Goal: Task Accomplishment & Management: Manage account settings

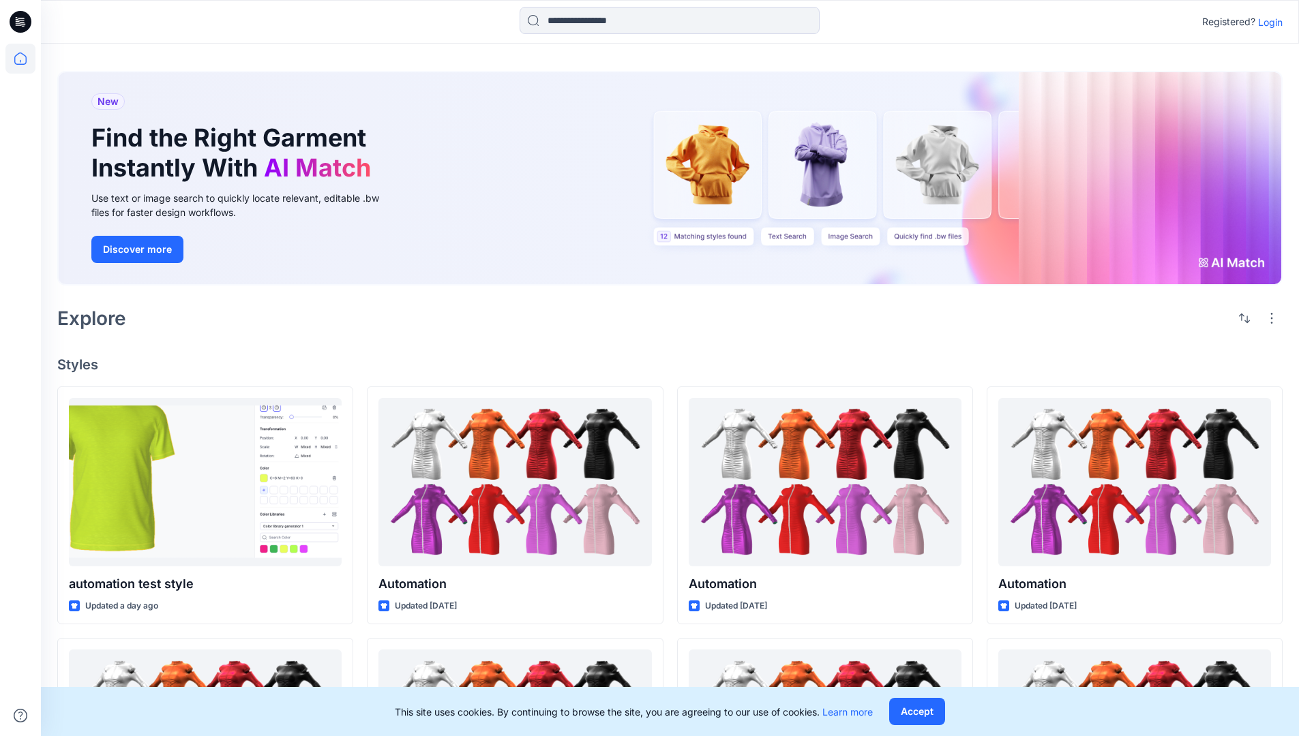
click at [1267, 22] on p "Login" at bounding box center [1270, 22] width 25 height 14
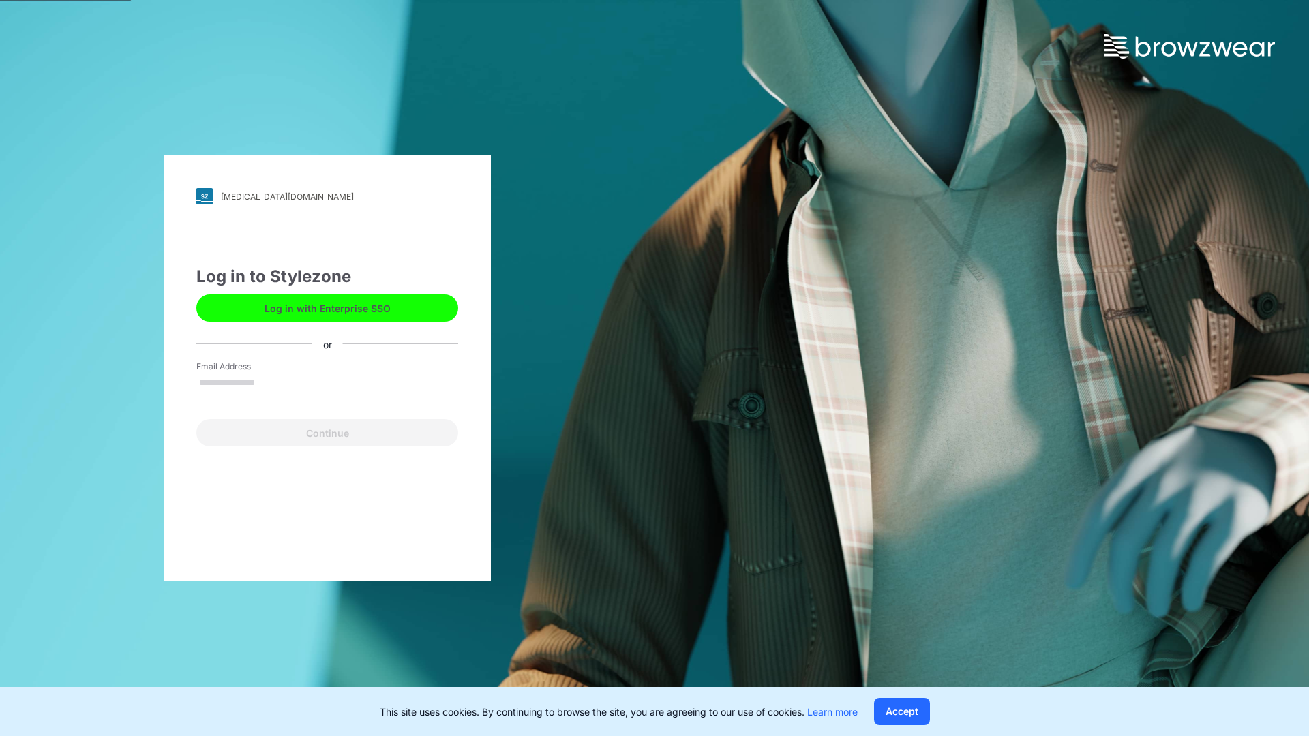
click at [269, 382] on input "Email Address" at bounding box center [327, 383] width 262 height 20
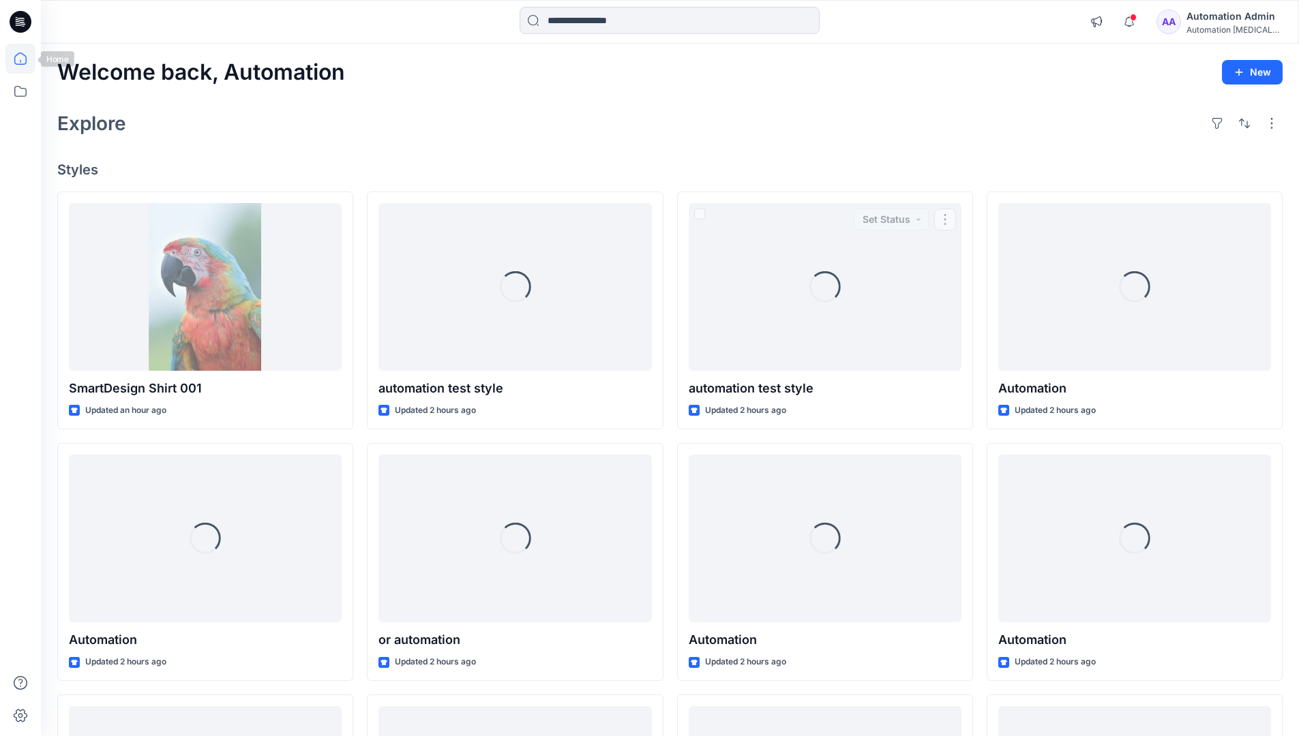
click at [26, 59] on icon at bounding box center [20, 58] width 12 height 12
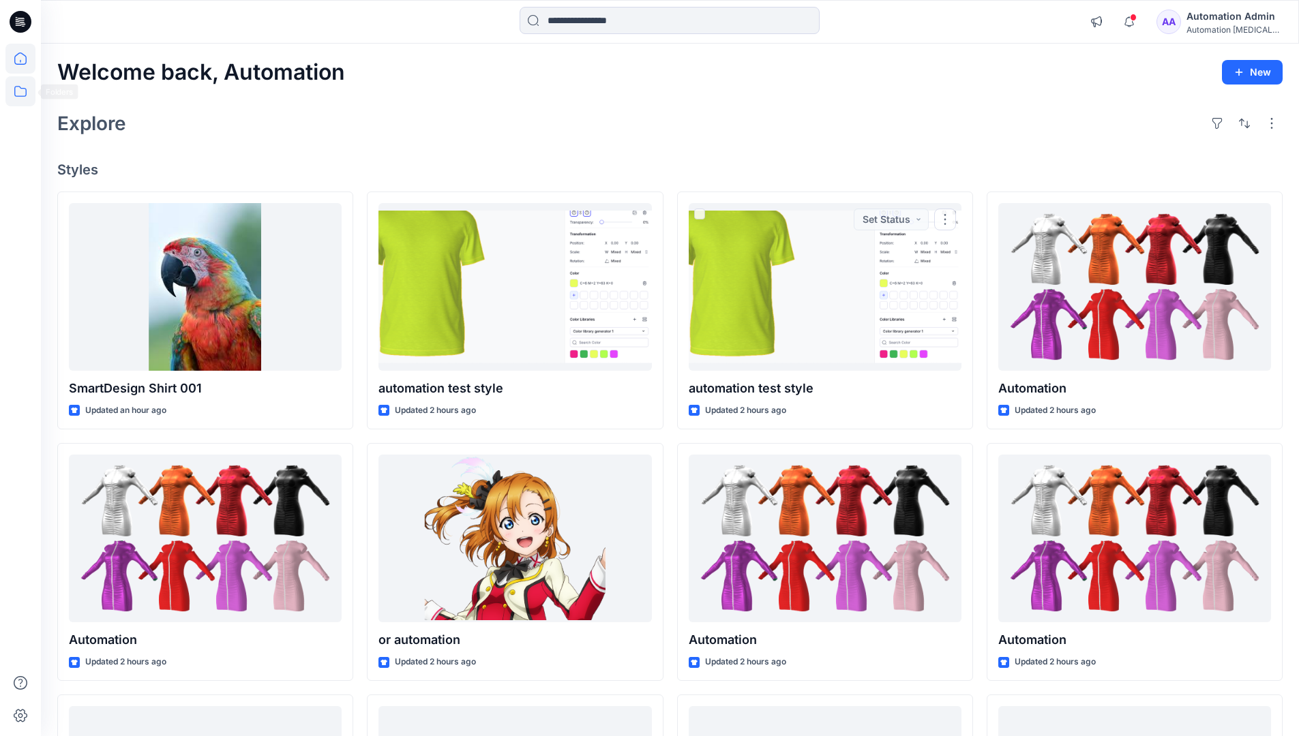
click at [19, 92] on icon at bounding box center [20, 91] width 30 height 30
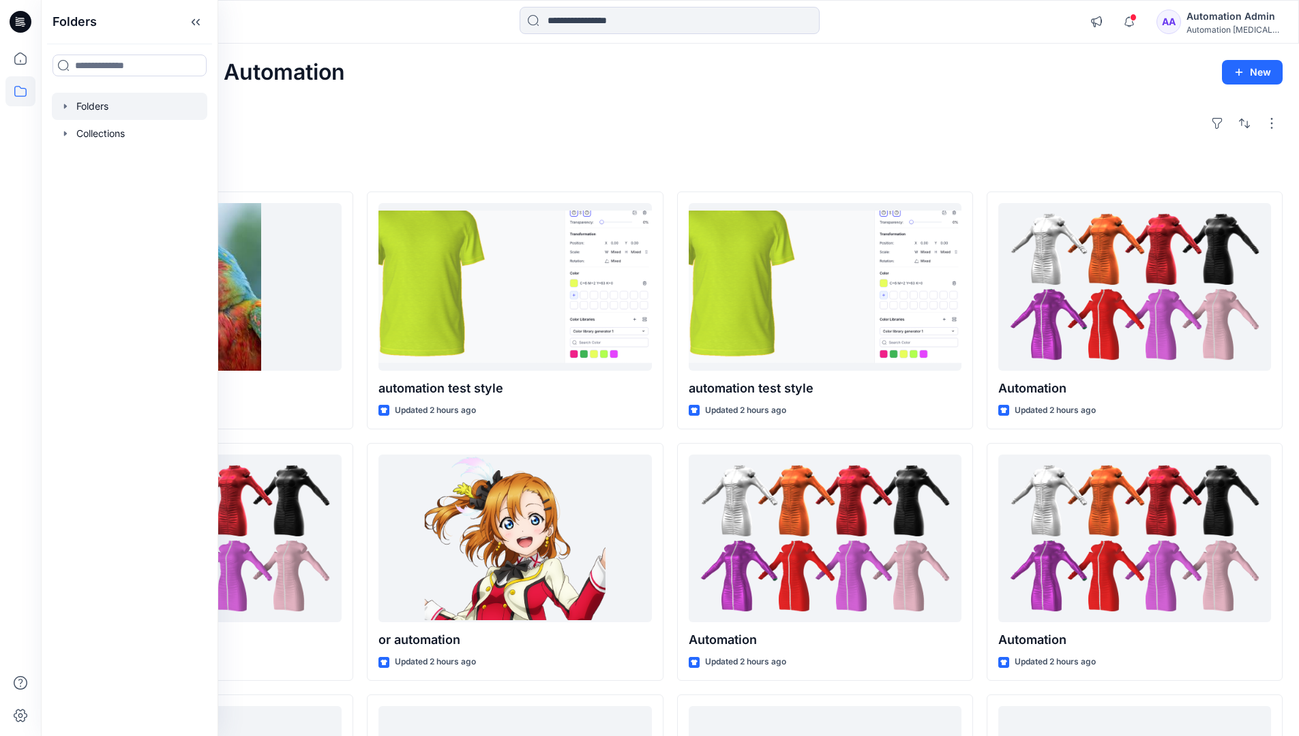
click at [110, 104] on div at bounding box center [129, 106] width 155 height 27
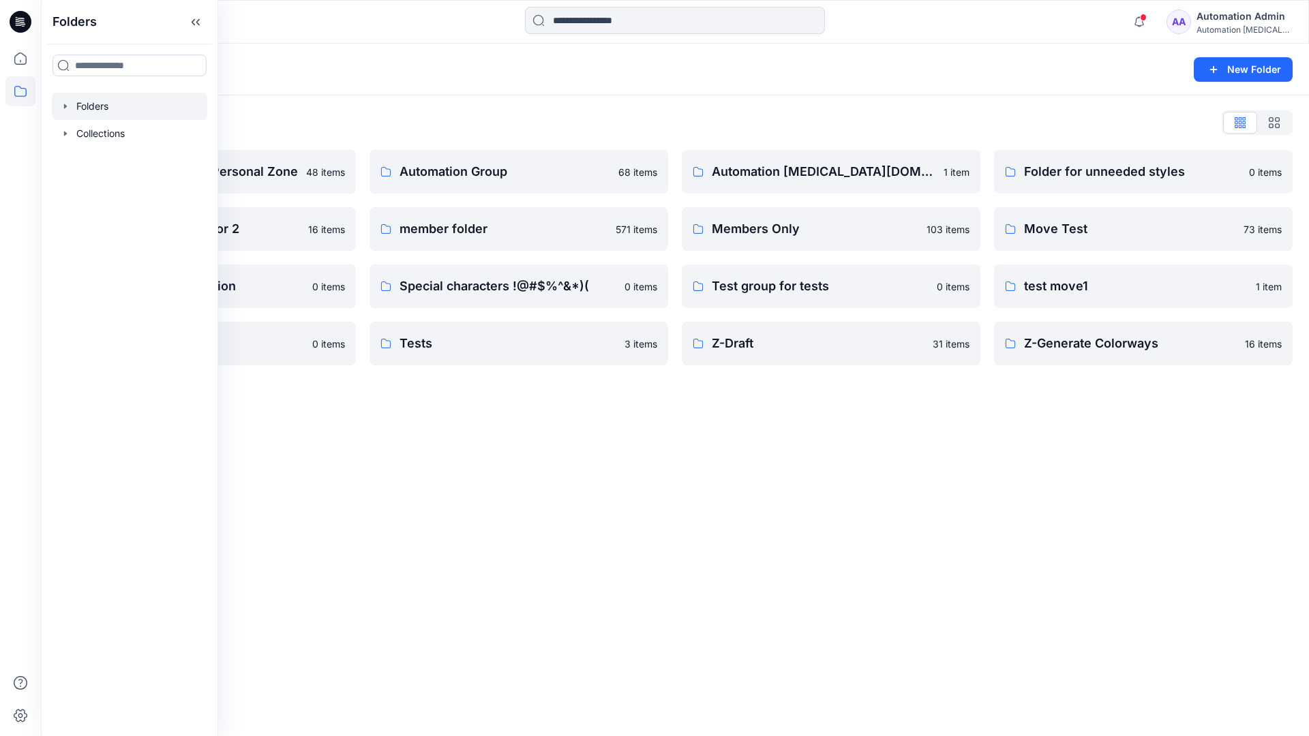
click at [794, 402] on div "Folders New Folder Folders List Automation Admin's Personal Zone 48 items Group…" at bounding box center [675, 390] width 1268 height 693
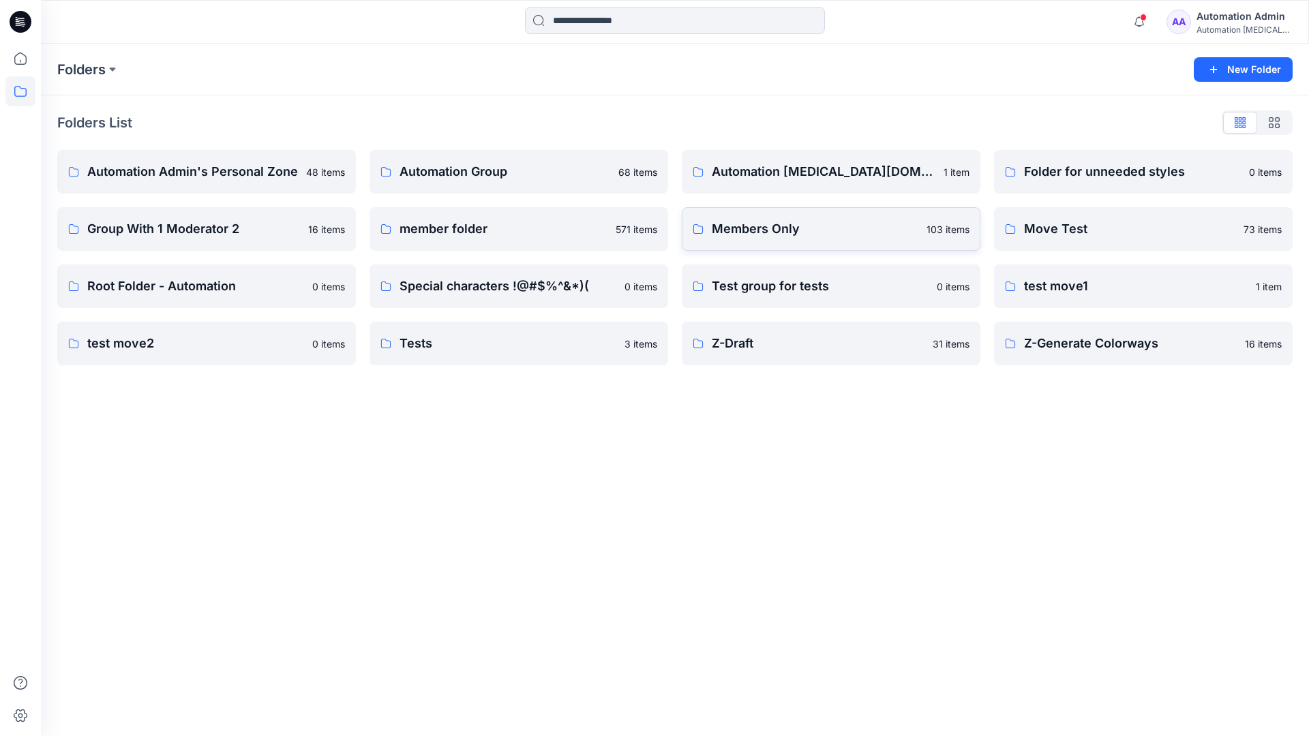
click at [832, 239] on link "Members Only 103 items" at bounding box center [831, 229] width 299 height 44
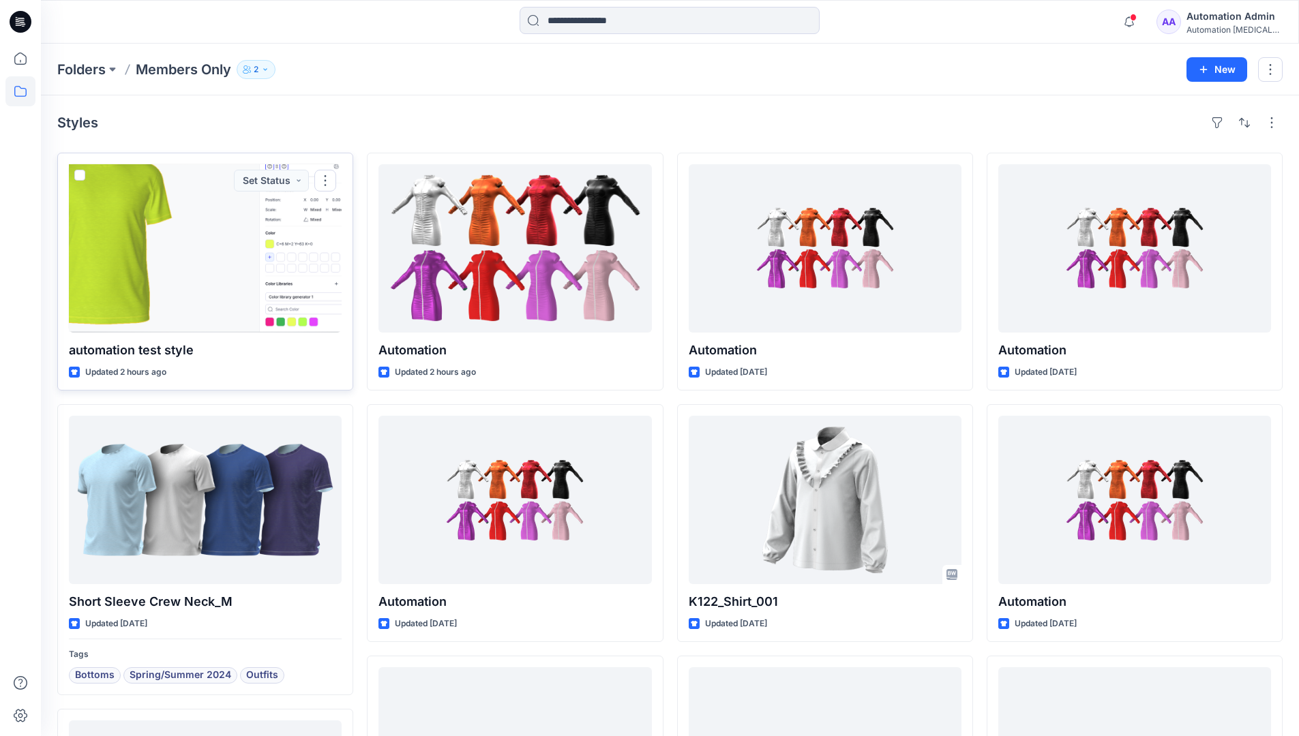
click at [78, 175] on span at bounding box center [79, 175] width 11 height 11
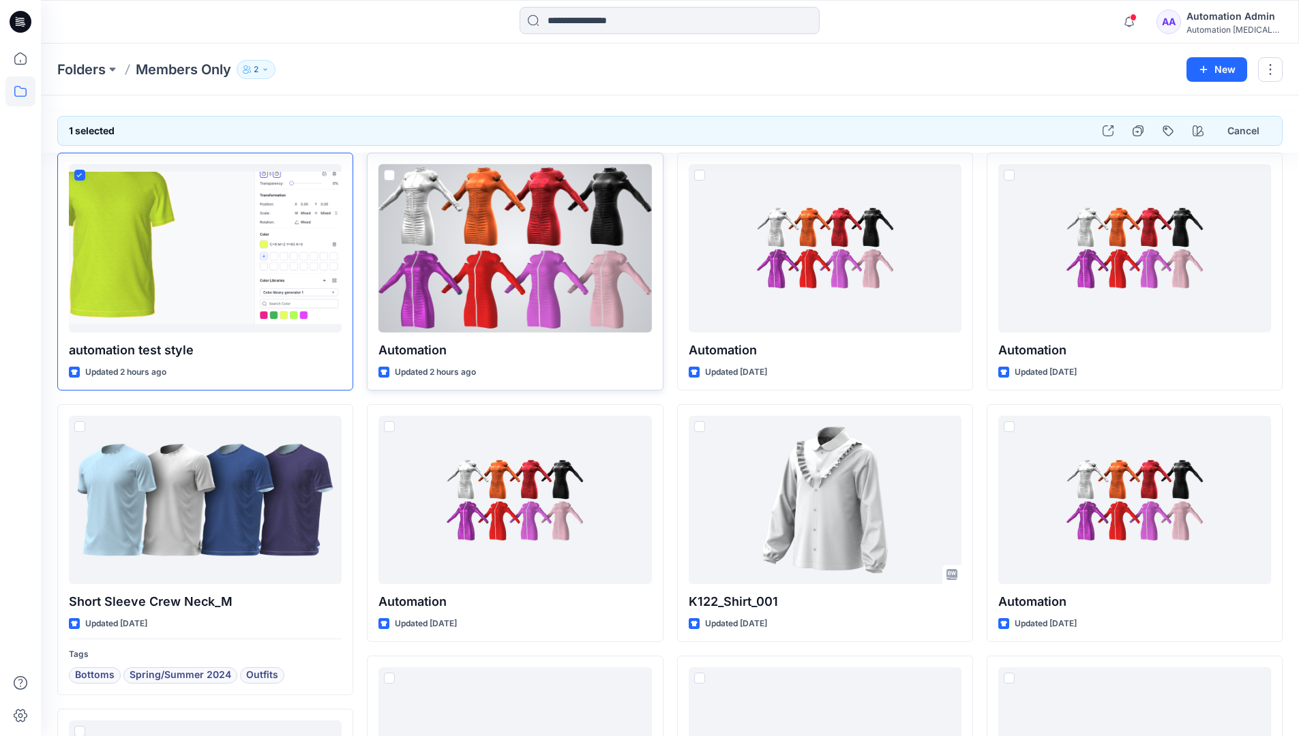
click at [389, 174] on span at bounding box center [389, 175] width 11 height 11
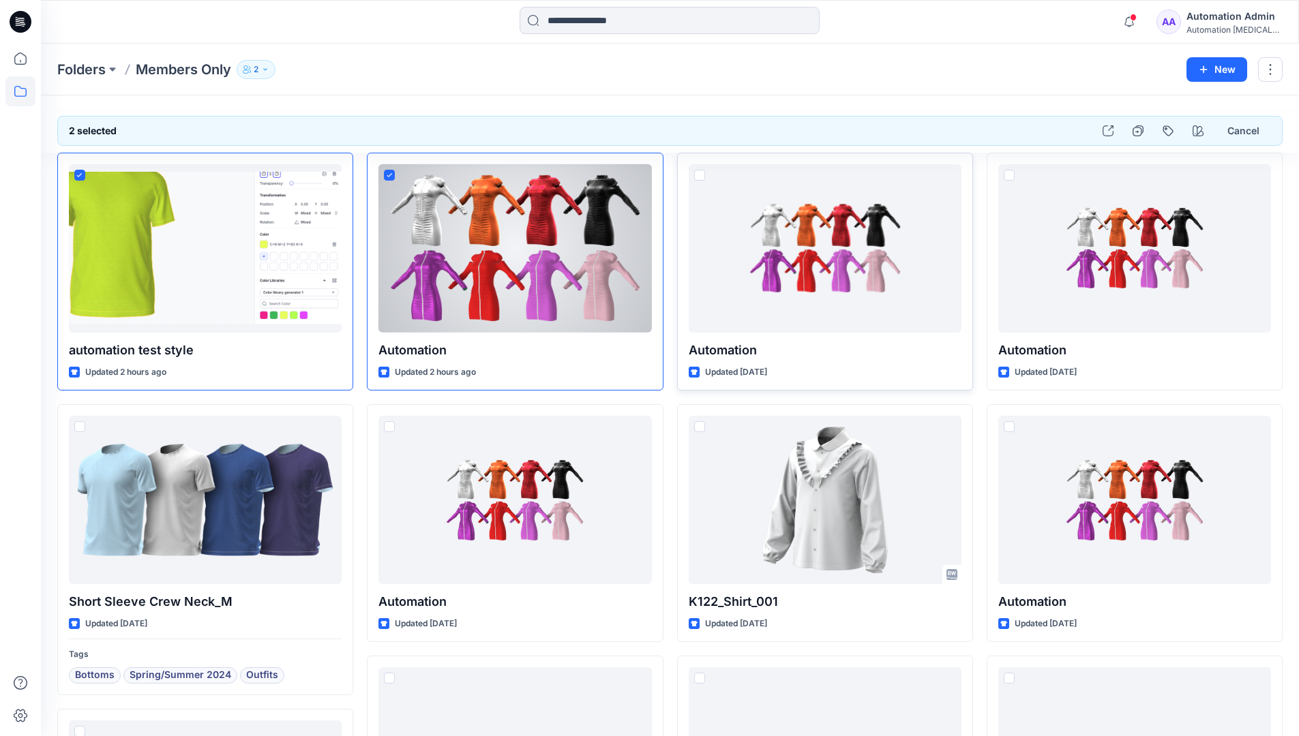
click at [702, 175] on span at bounding box center [699, 175] width 11 height 11
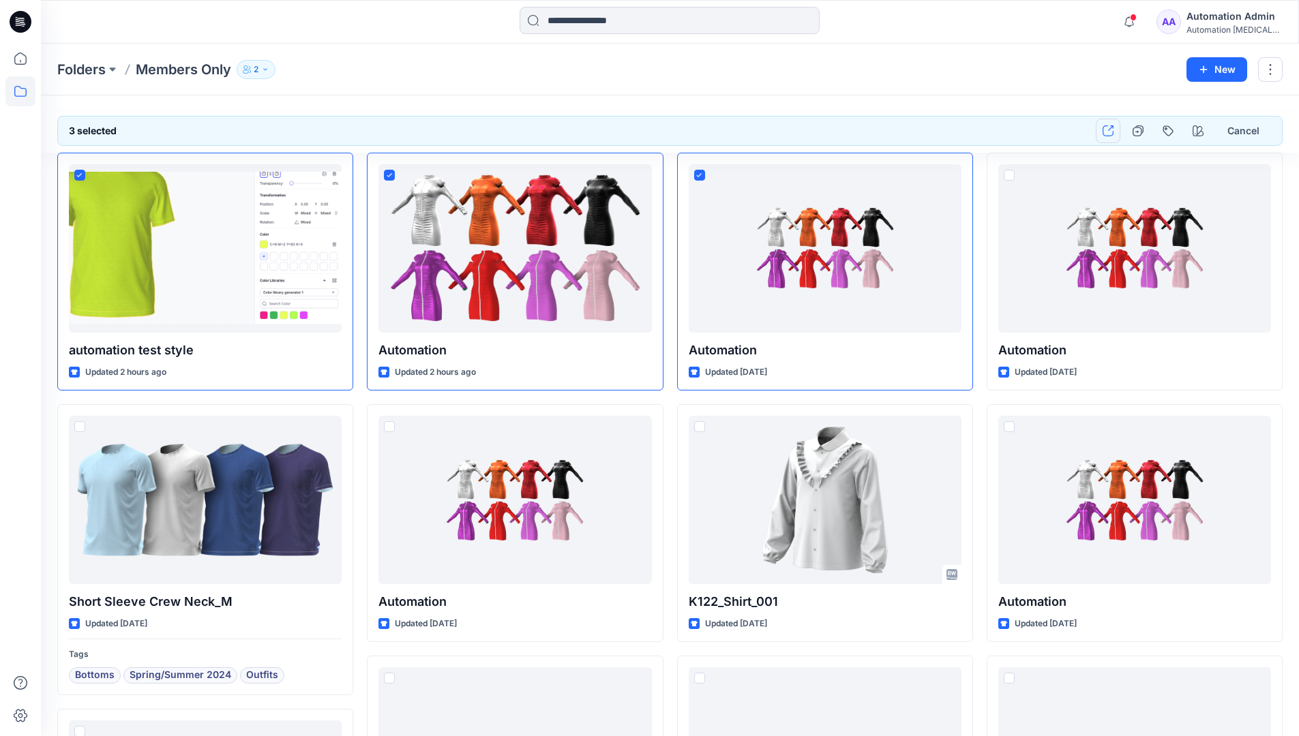
click at [1108, 131] on icon "button" at bounding box center [1107, 130] width 11 height 11
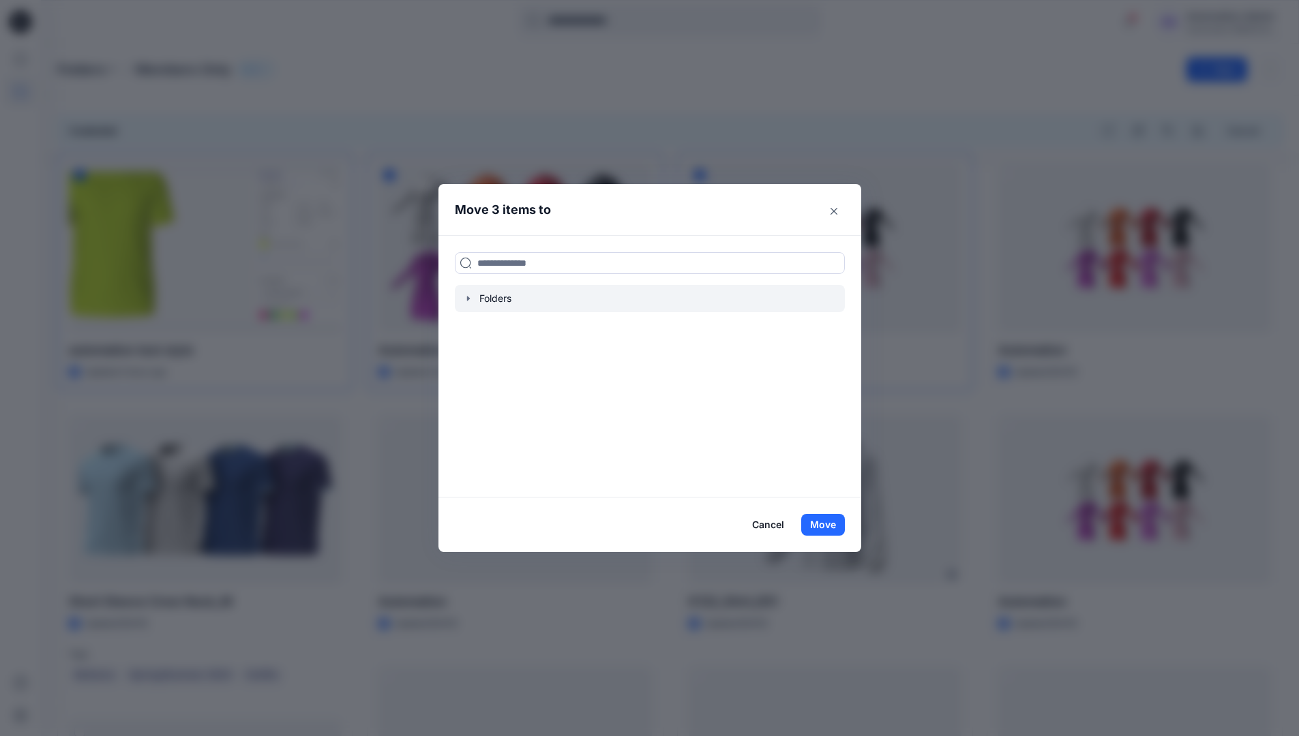
click at [470, 300] on icon "button" at bounding box center [468, 298] width 11 height 11
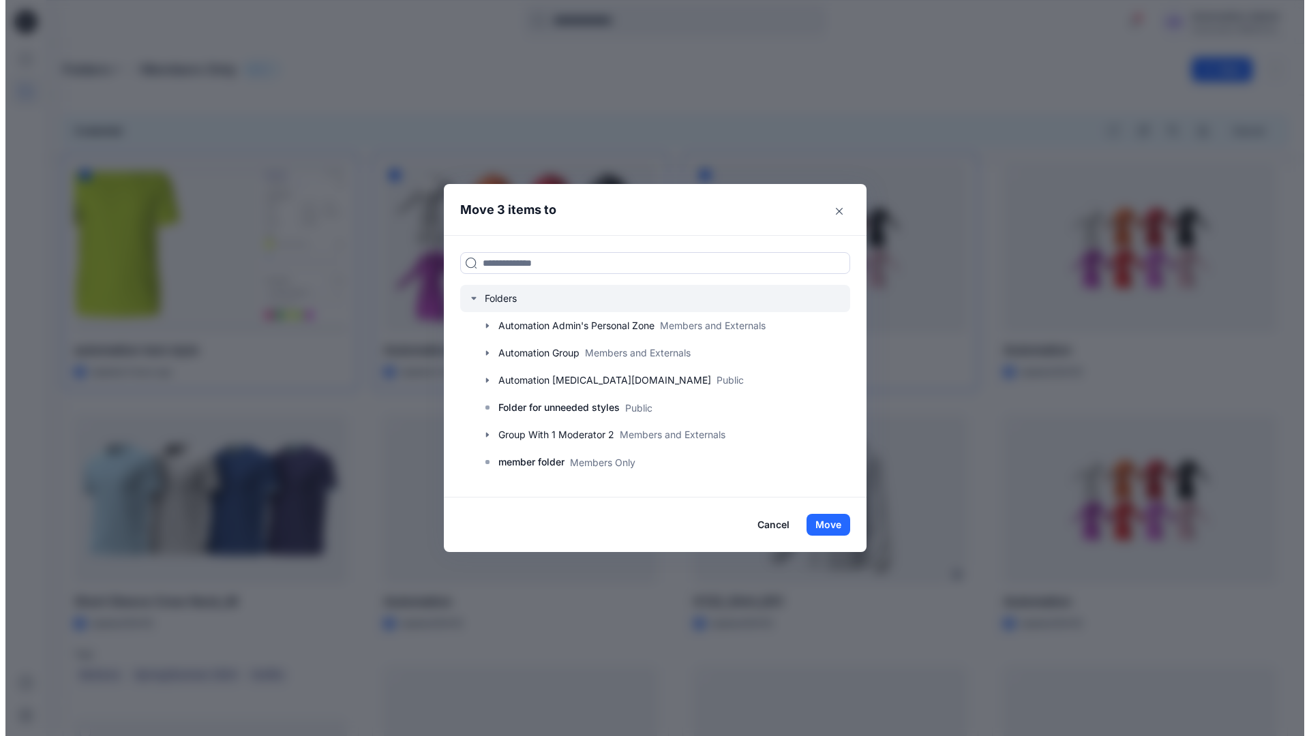
scroll to position [268, 0]
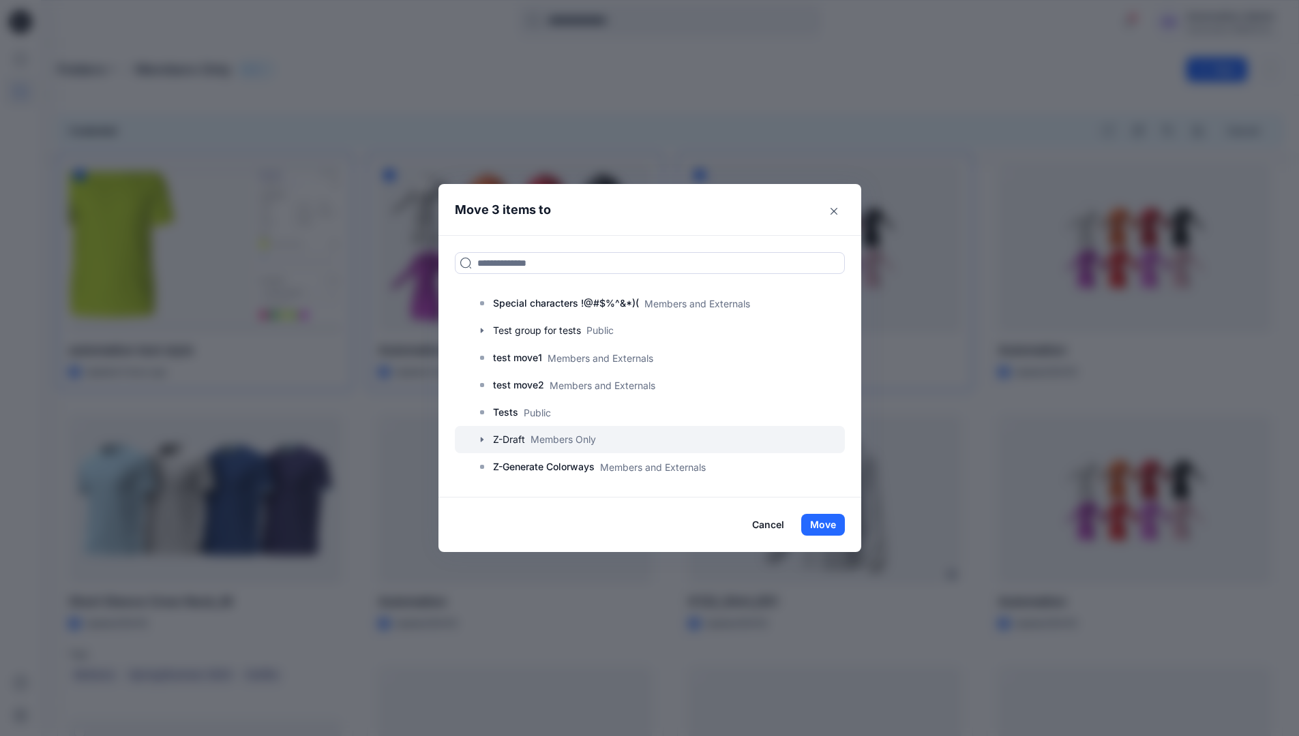
click at [518, 440] on div at bounding box center [650, 439] width 390 height 27
click at [824, 524] on button "Move" at bounding box center [823, 525] width 44 height 22
click at [82, 71] on p "Folders" at bounding box center [81, 69] width 48 height 19
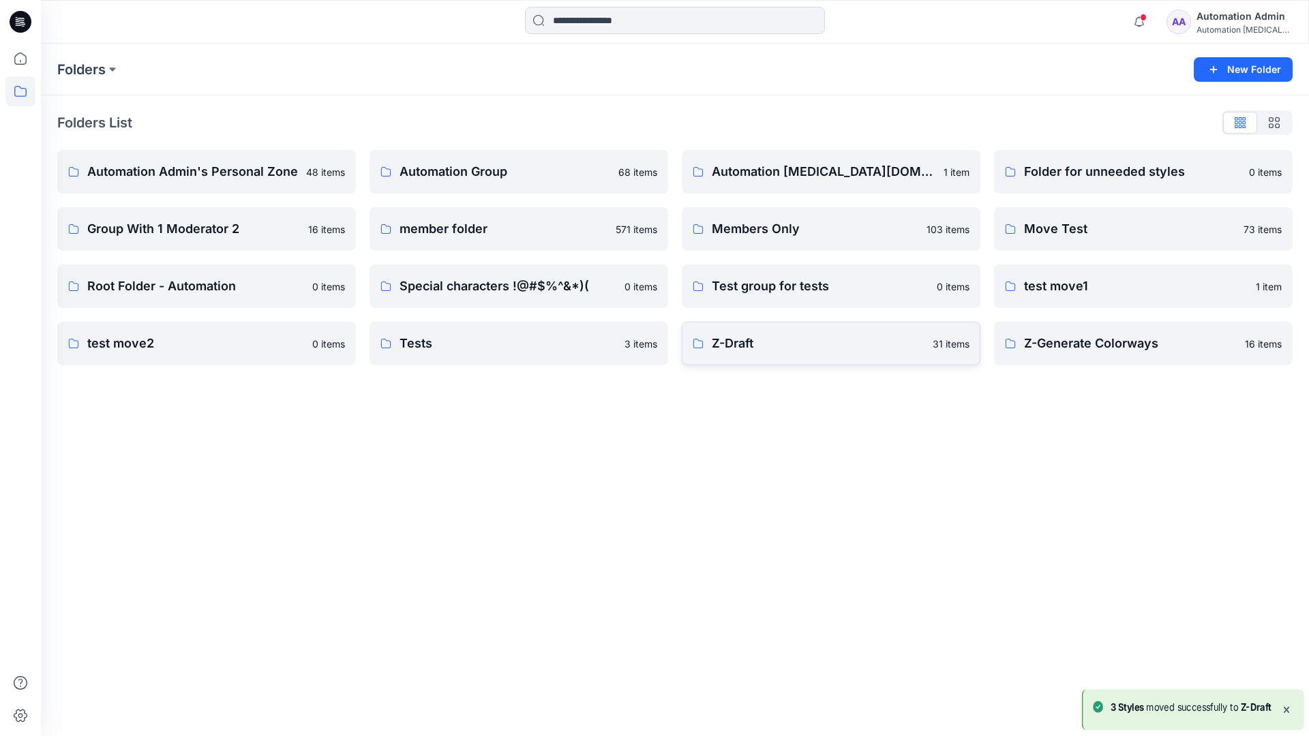
click at [847, 351] on p "Z-Draft" at bounding box center [818, 343] width 213 height 19
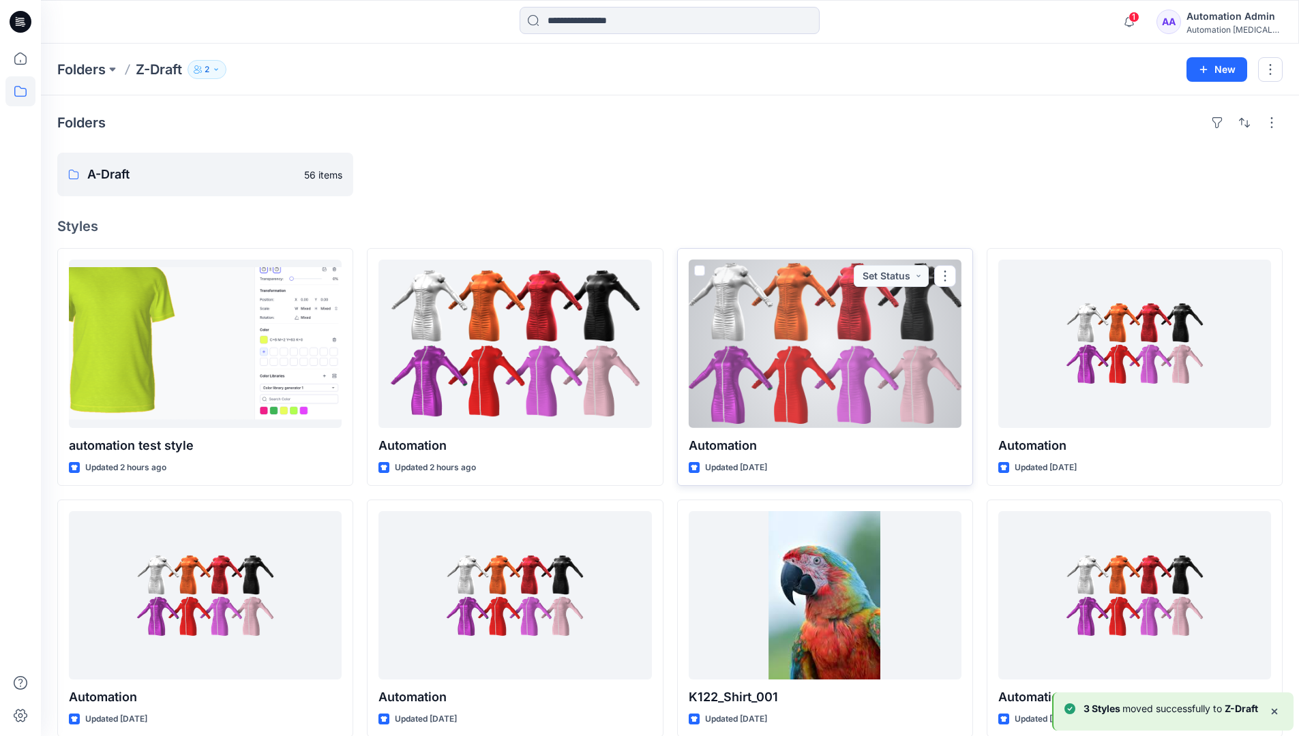
click at [698, 267] on span at bounding box center [699, 270] width 11 height 11
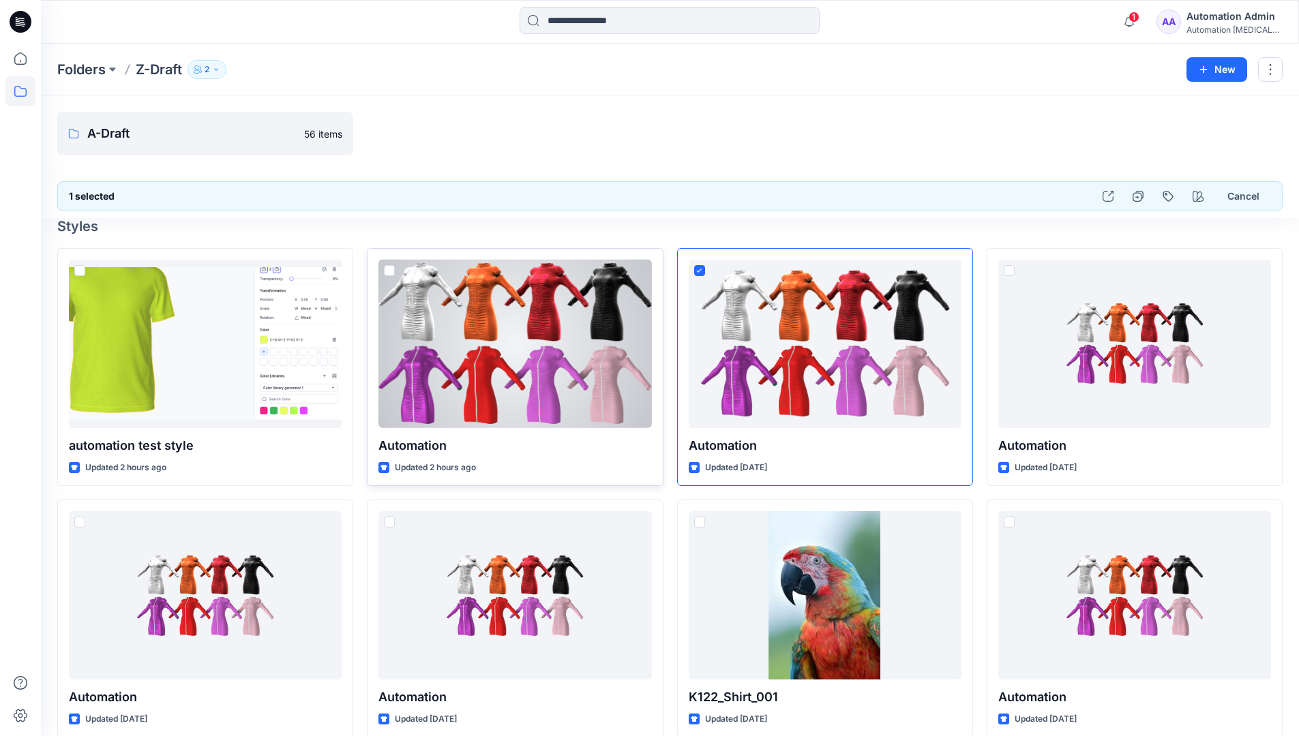
click at [390, 273] on span at bounding box center [389, 270] width 11 height 11
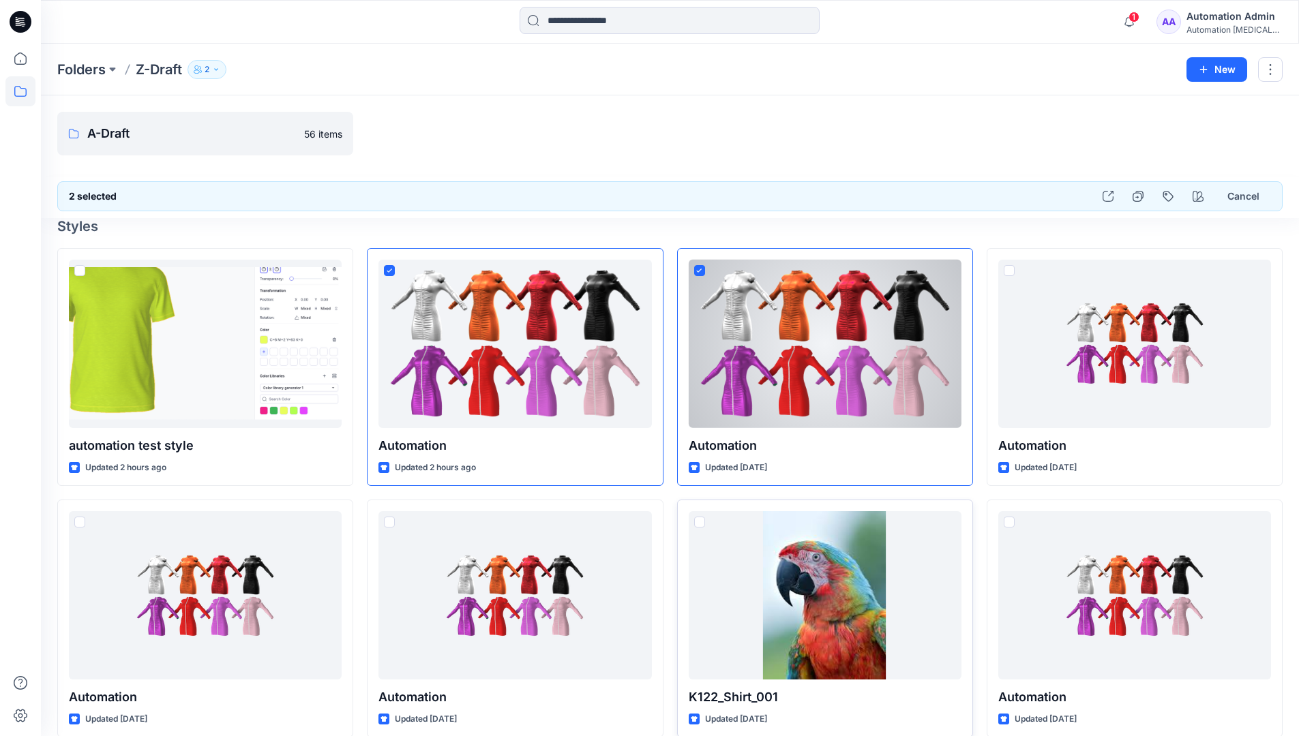
click at [697, 525] on span at bounding box center [699, 522] width 11 height 11
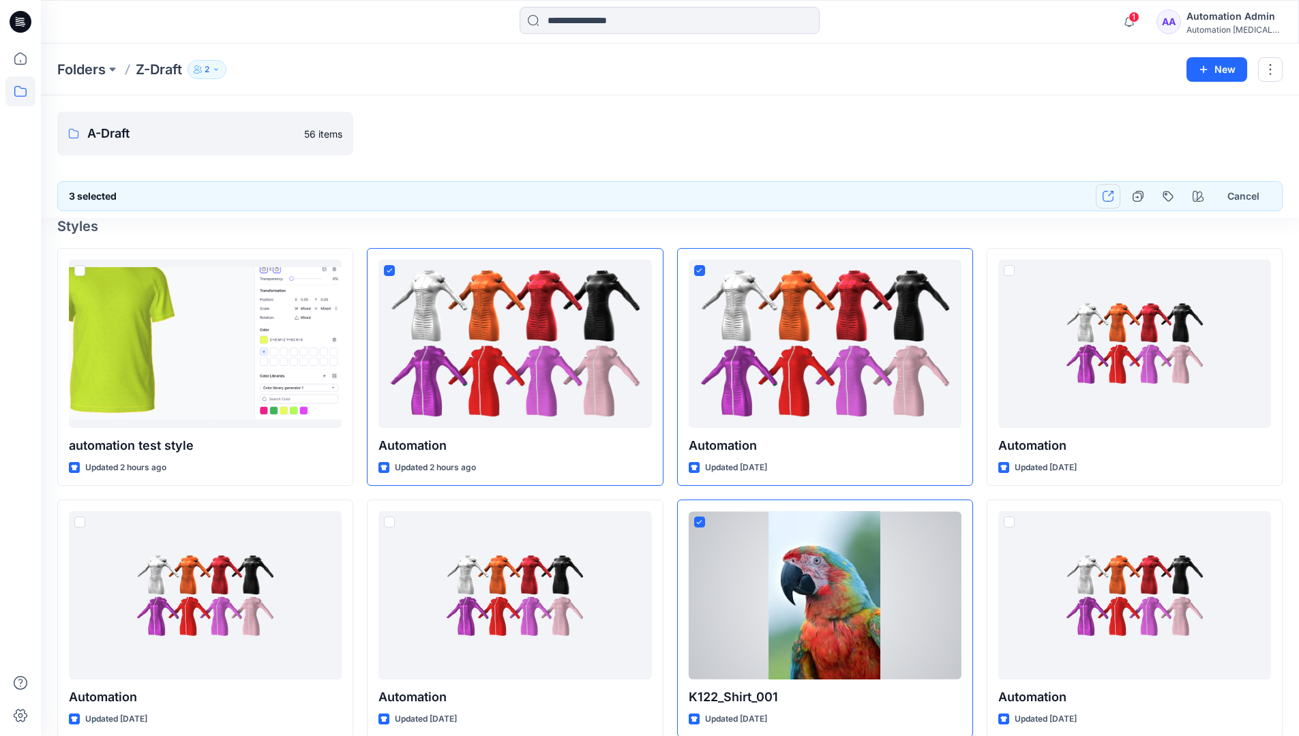
click at [1108, 197] on icon "button" at bounding box center [1107, 196] width 11 height 11
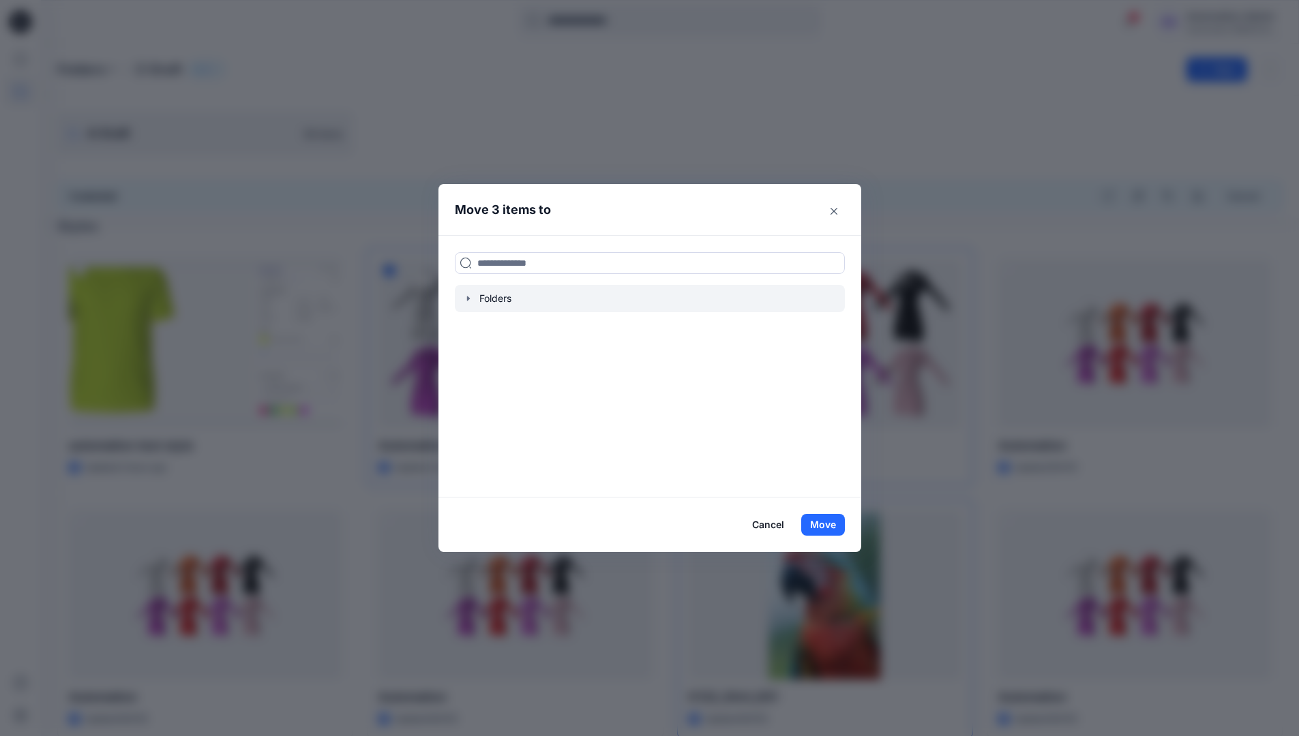
click at [469, 299] on icon "button" at bounding box center [467, 298] width 3 height 5
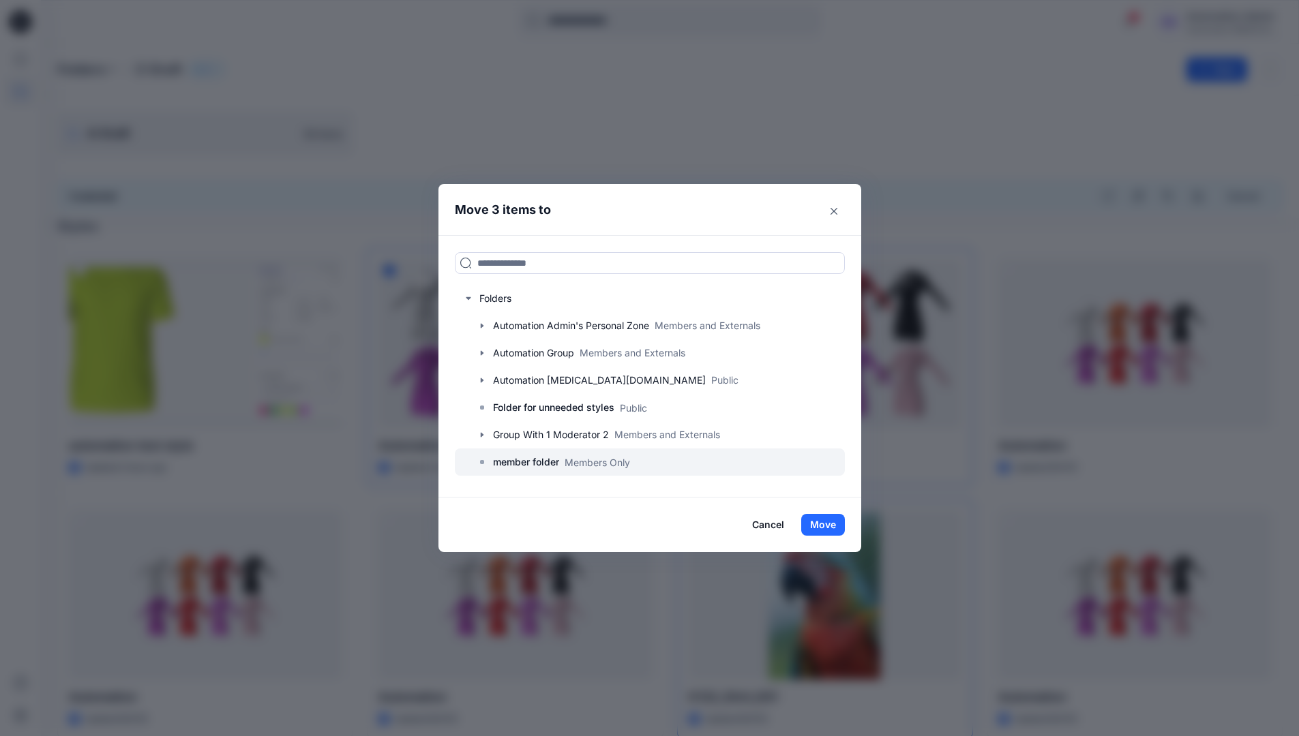
click at [530, 460] on p "member folder" at bounding box center [526, 462] width 66 height 16
click at [826, 524] on button "Move" at bounding box center [823, 525] width 44 height 22
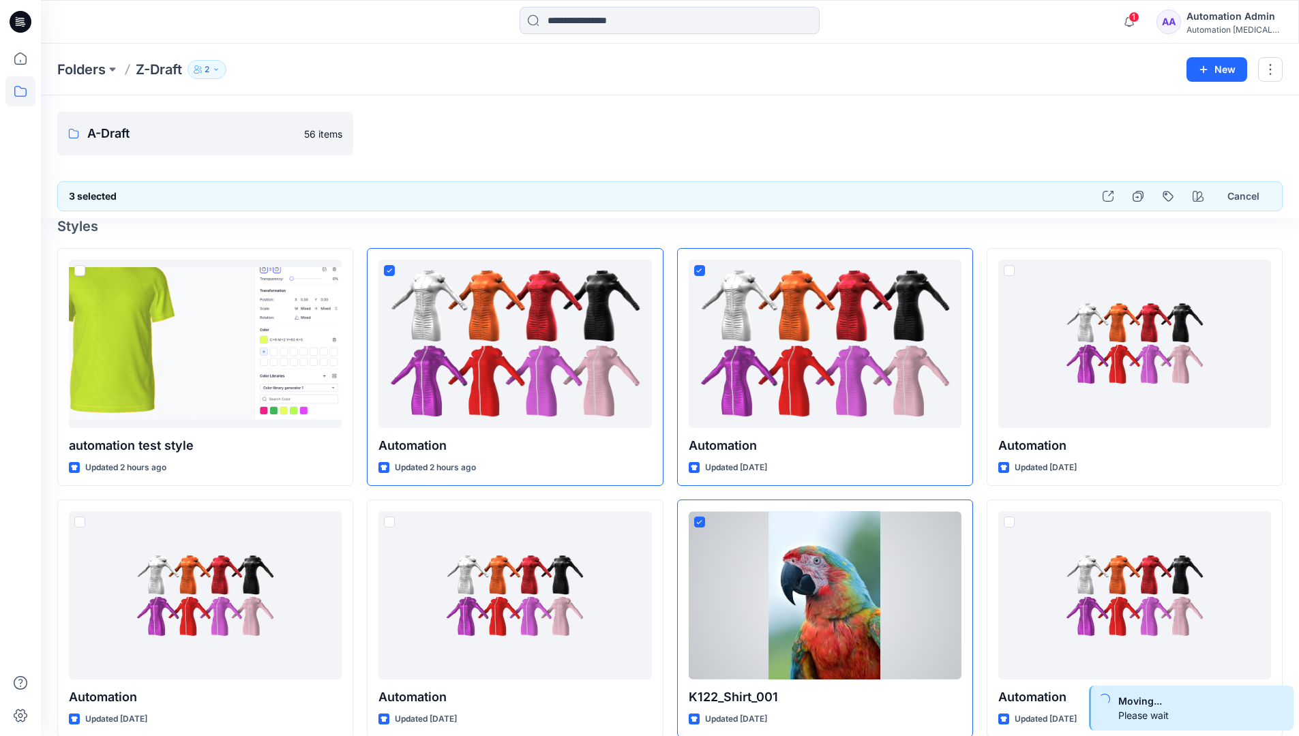
click at [1209, 23] on div "Automation Admin" at bounding box center [1233, 16] width 95 height 16
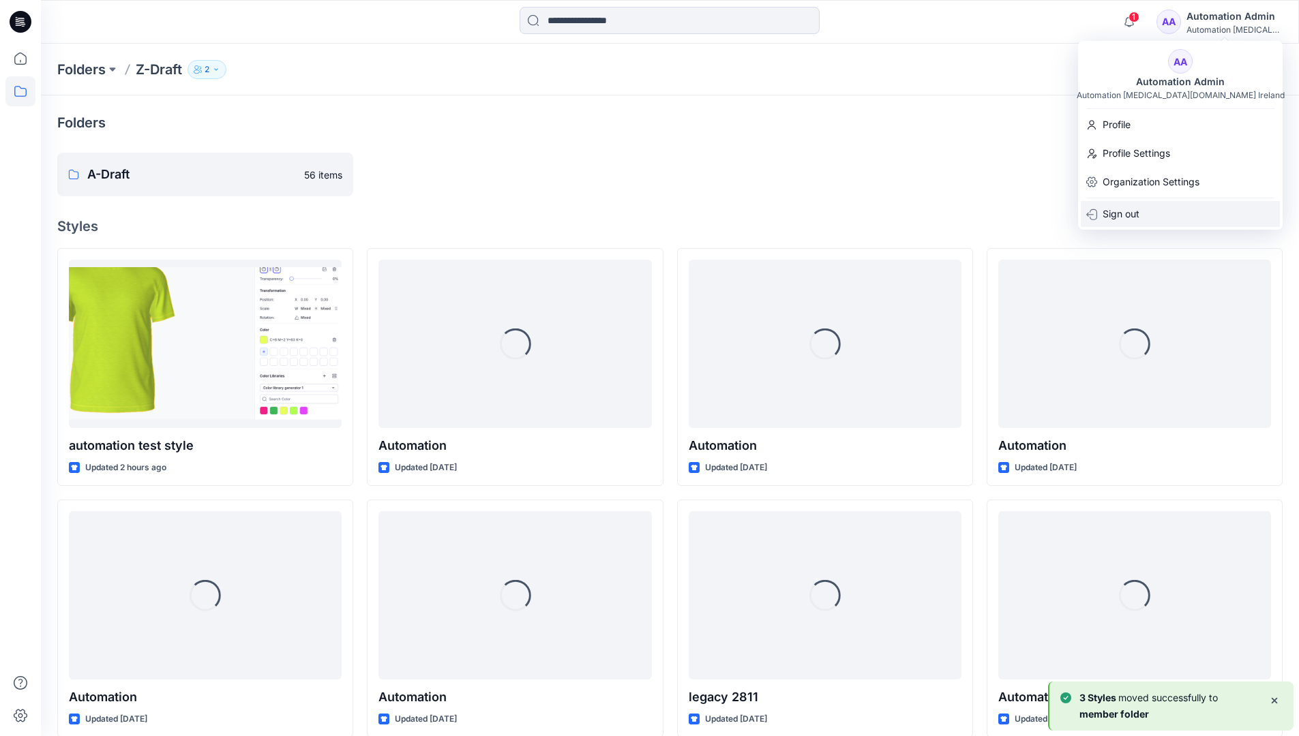
click at [1128, 208] on p "Sign out" at bounding box center [1120, 214] width 37 height 26
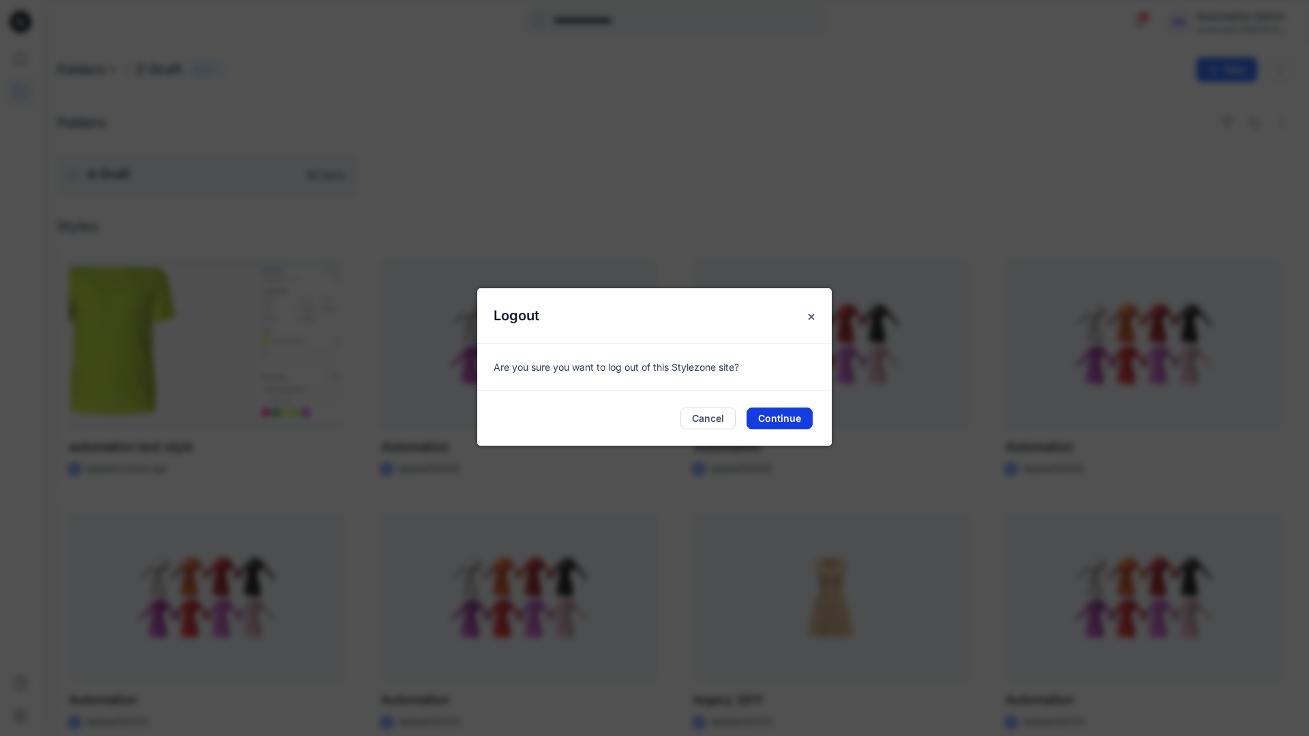
click at [772, 417] on button "Continue" at bounding box center [779, 419] width 66 height 22
